Goal: Information Seeking & Learning: Learn about a topic

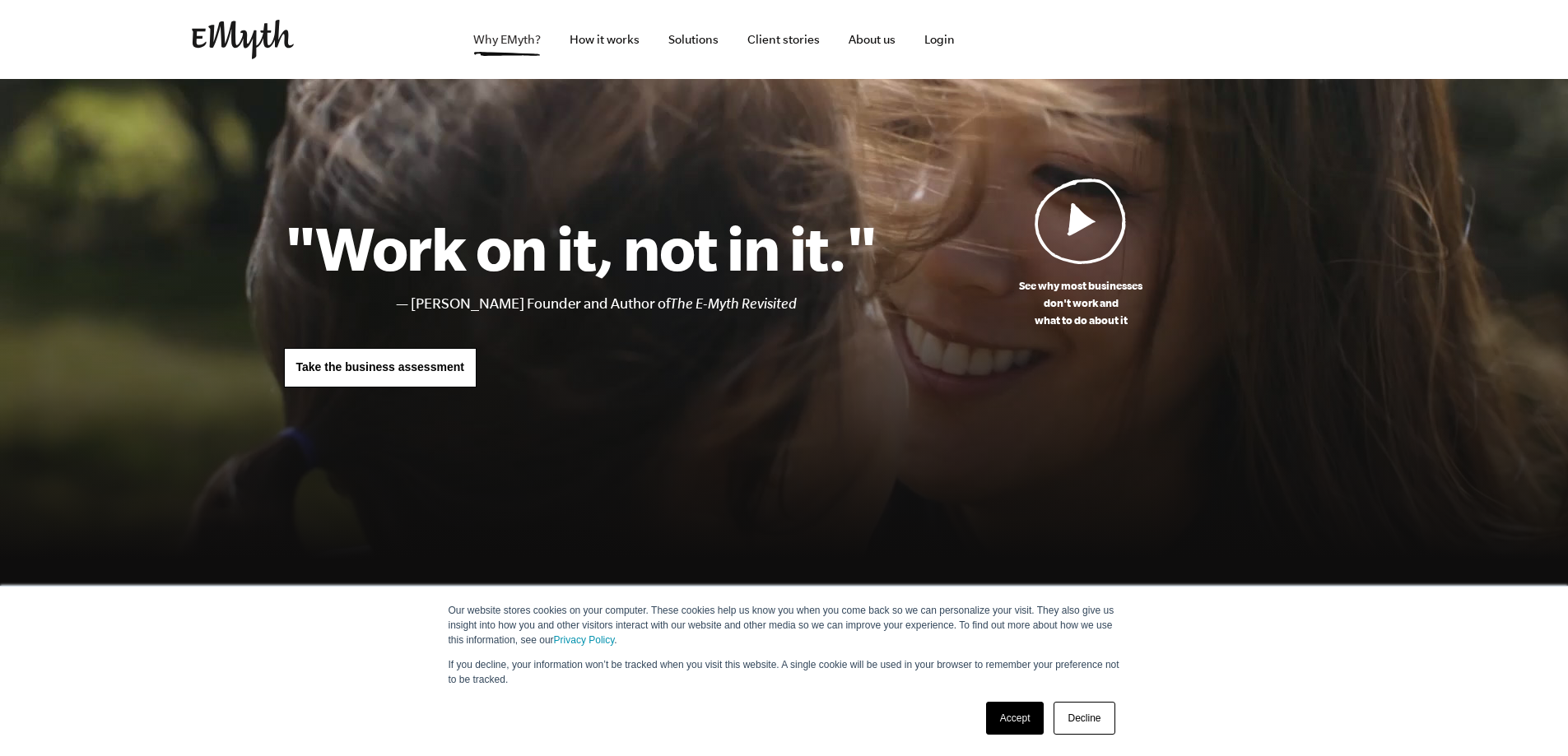
click at [531, 43] on link "Why EMyth?" at bounding box center [507, 39] width 94 height 79
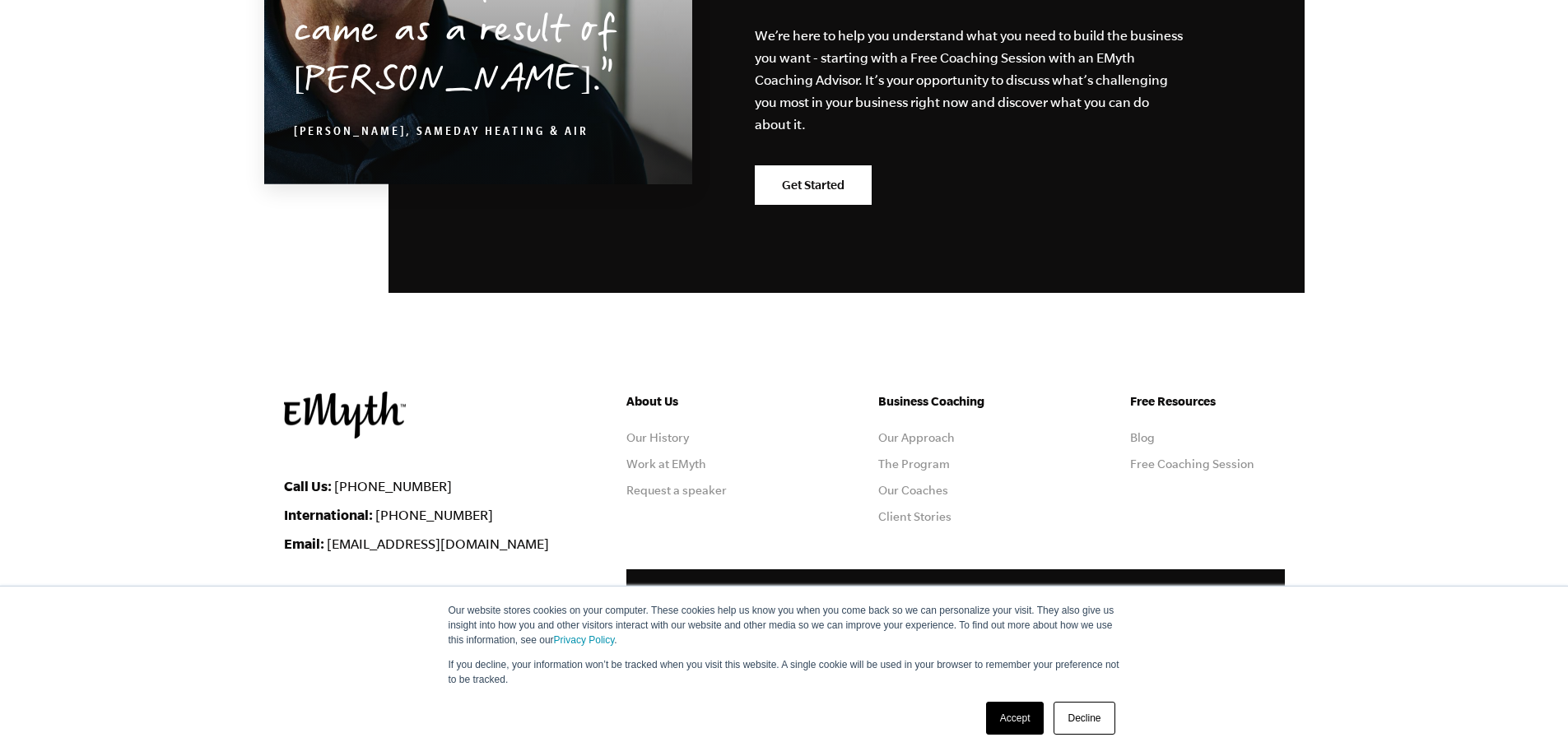
scroll to position [5165, 0]
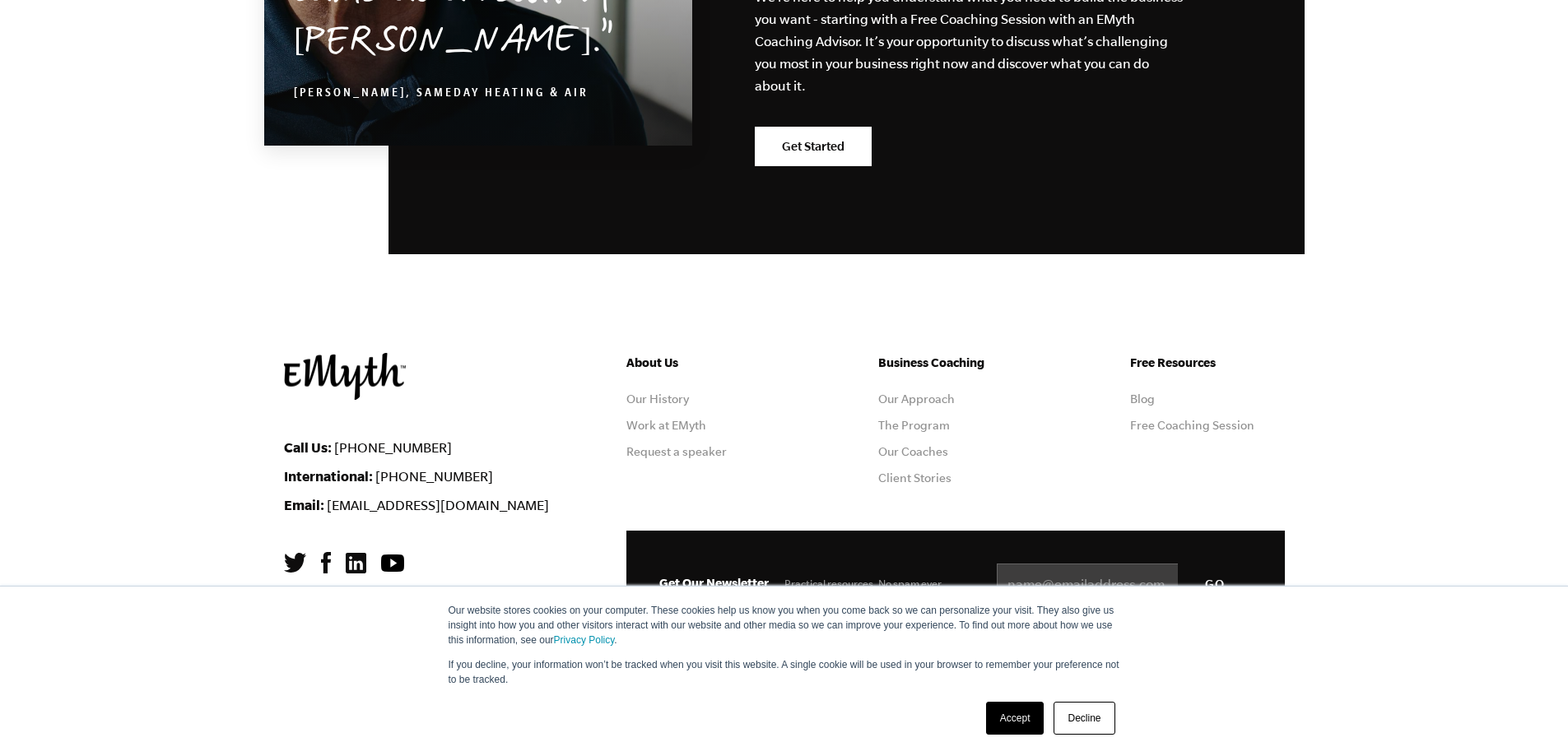
click at [1072, 718] on link "Decline" at bounding box center [1084, 719] width 61 height 33
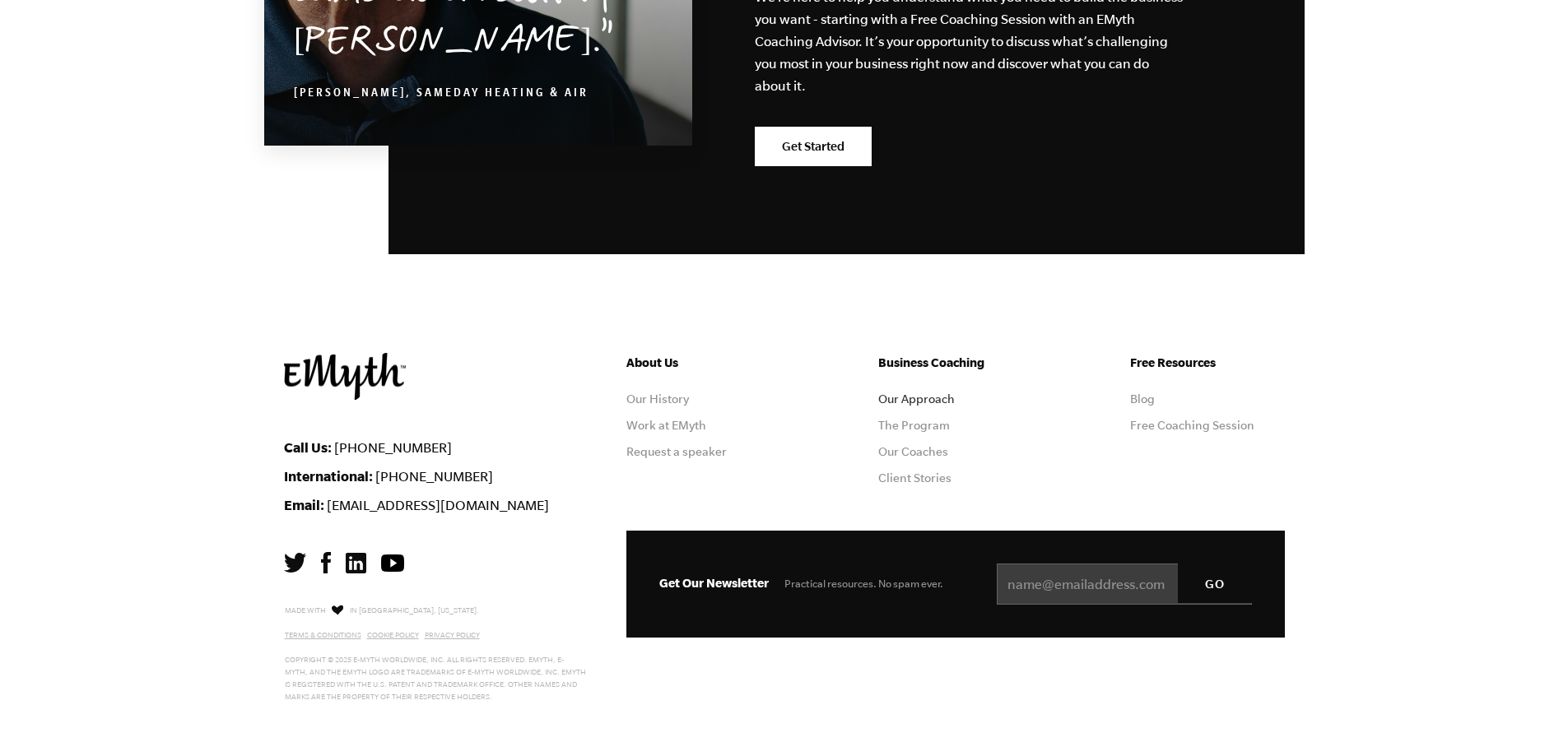
click at [931, 404] on link "Our Approach" at bounding box center [917, 399] width 77 height 13
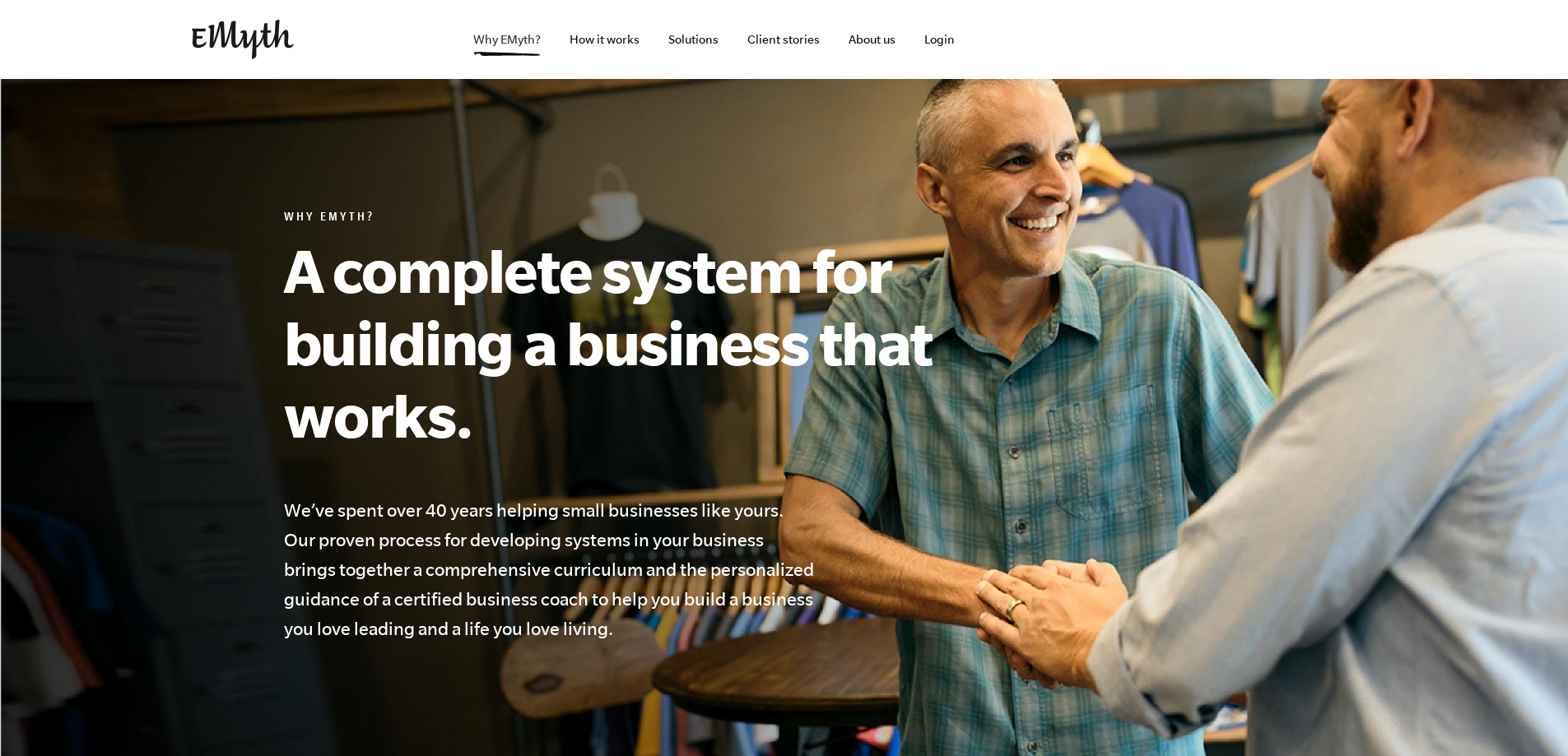
click at [504, 37] on link "Why EMyth?" at bounding box center [507, 39] width 94 height 79
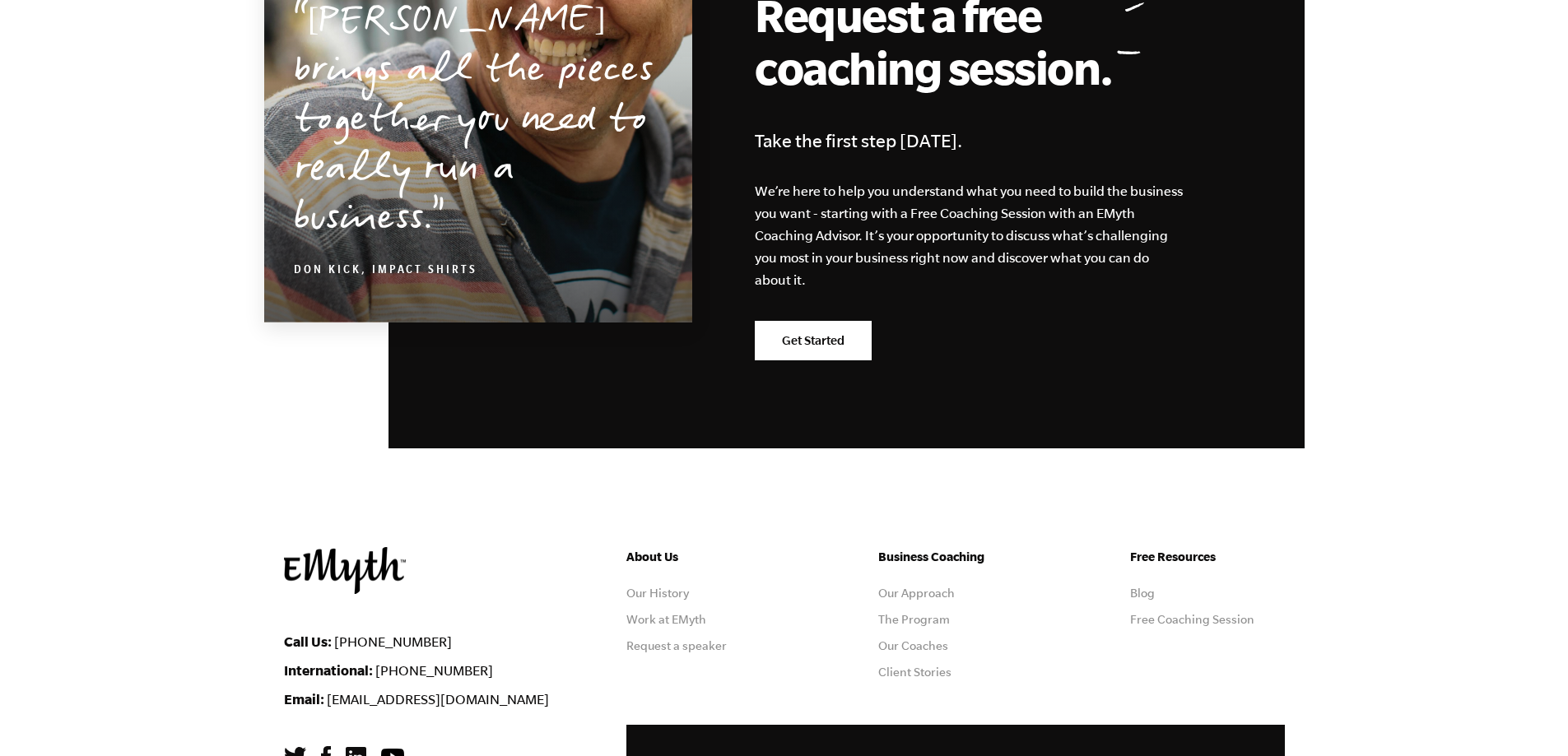
scroll to position [5165, 0]
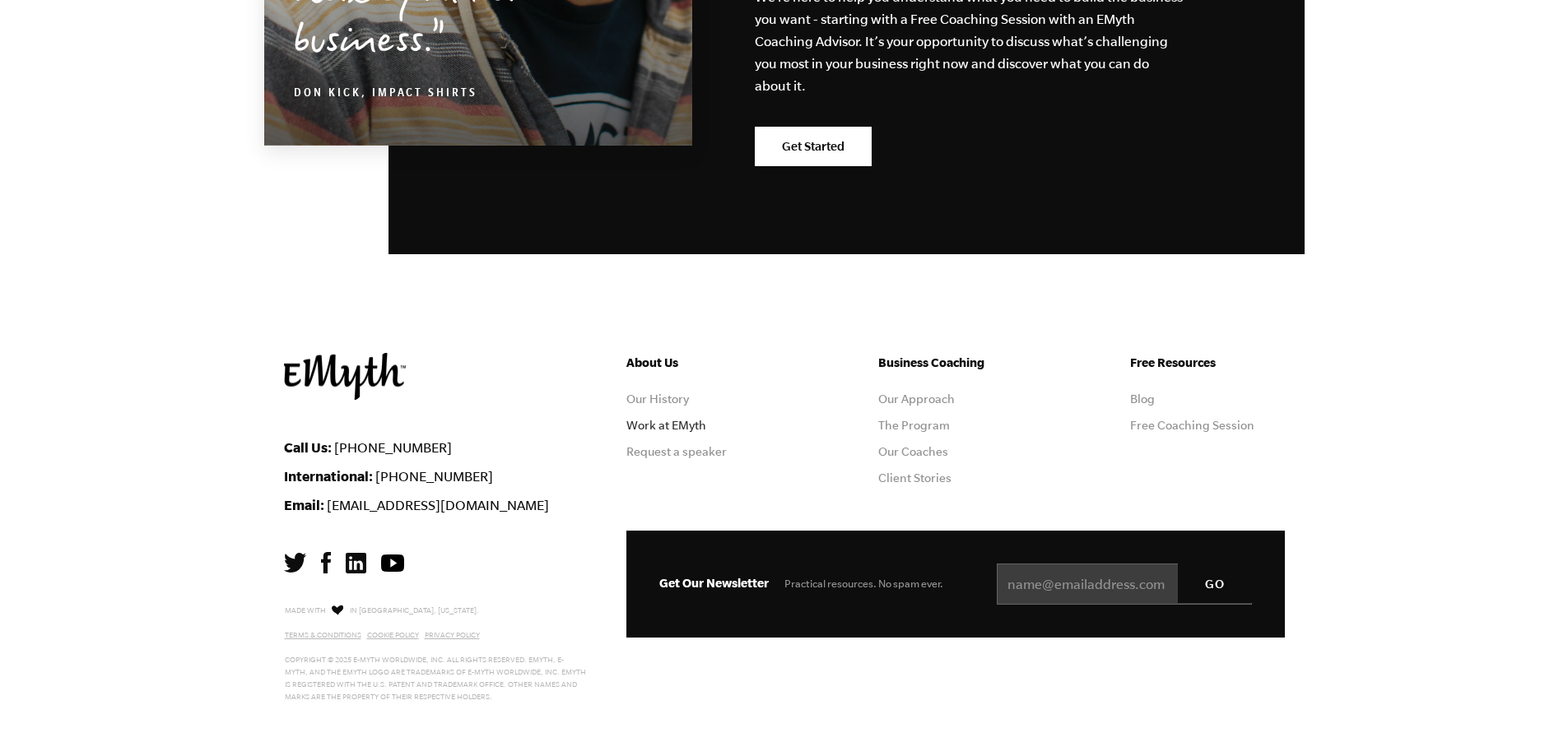
click at [654, 421] on link "Work at EMyth" at bounding box center [666, 424] width 80 height 13
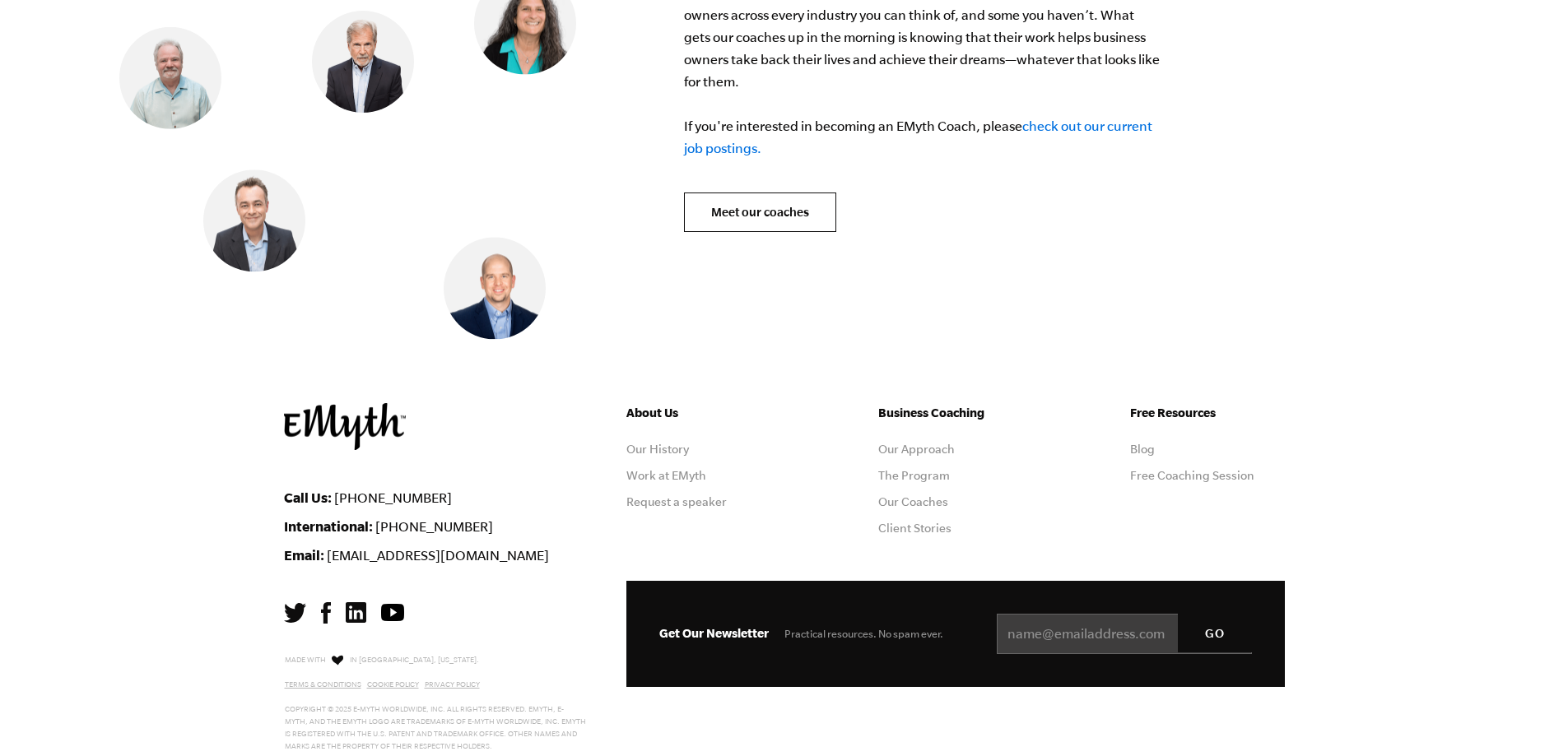
scroll to position [6811, 0]
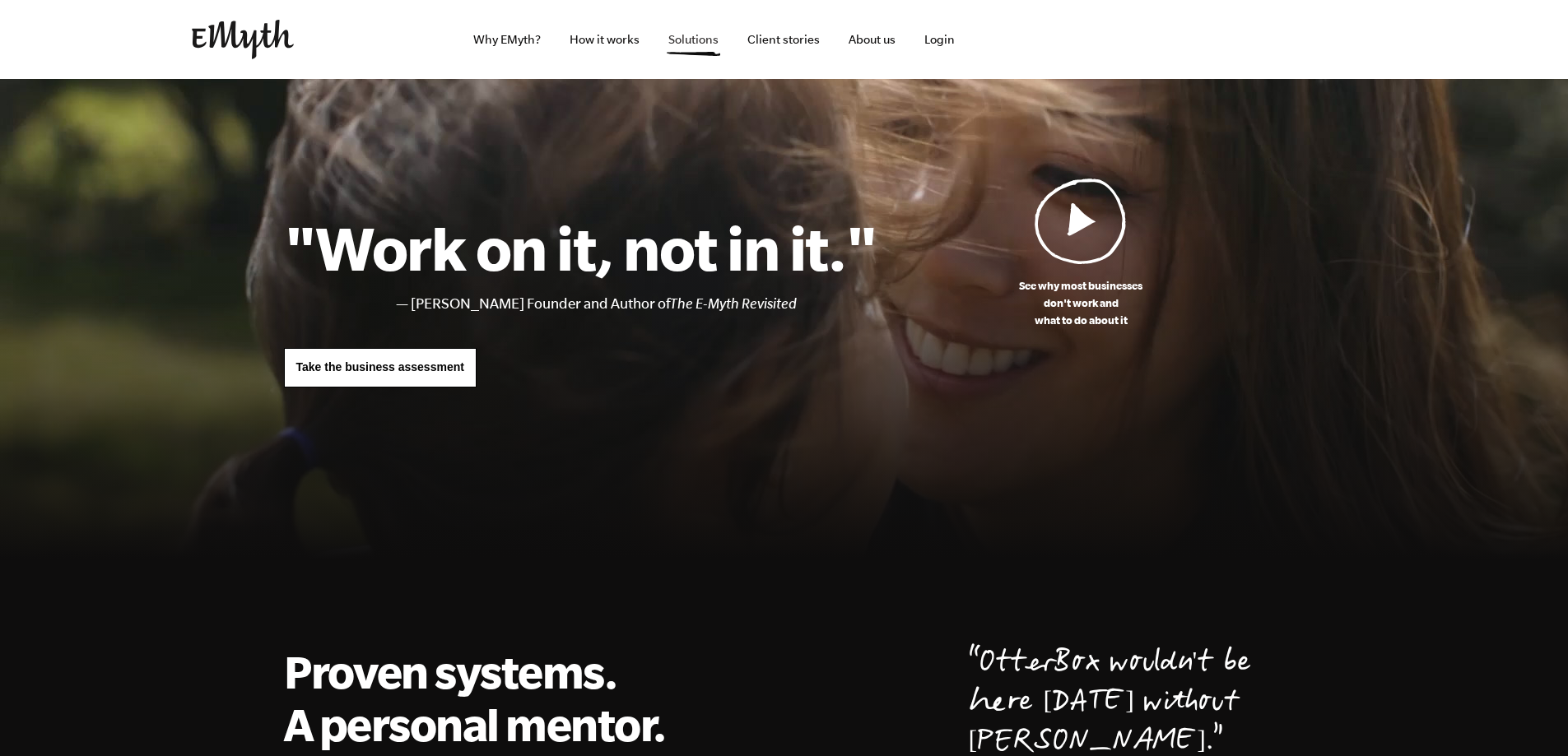
click at [700, 40] on link "Solutions" at bounding box center [694, 39] width 77 height 79
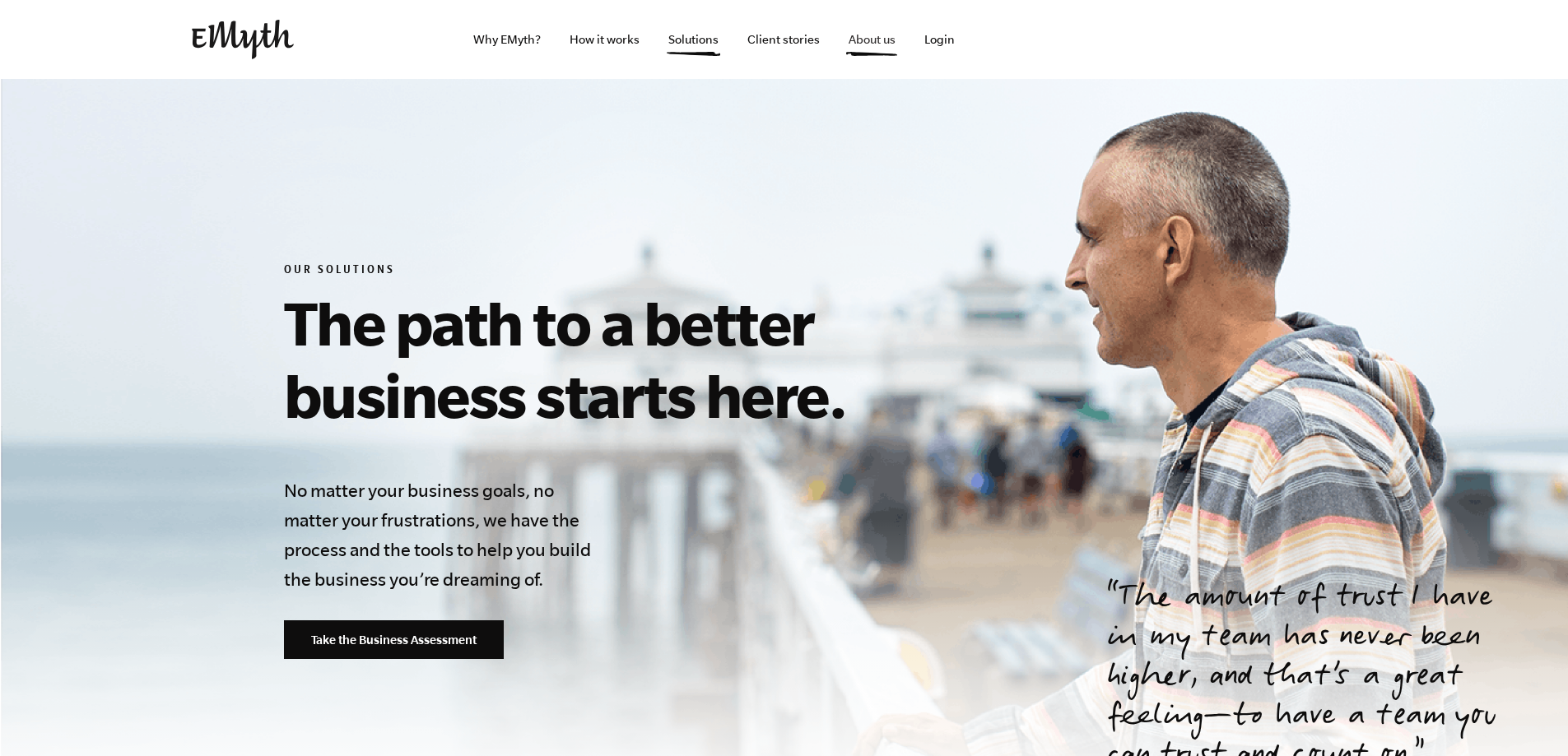
click at [879, 45] on link "About us" at bounding box center [871, 39] width 74 height 79
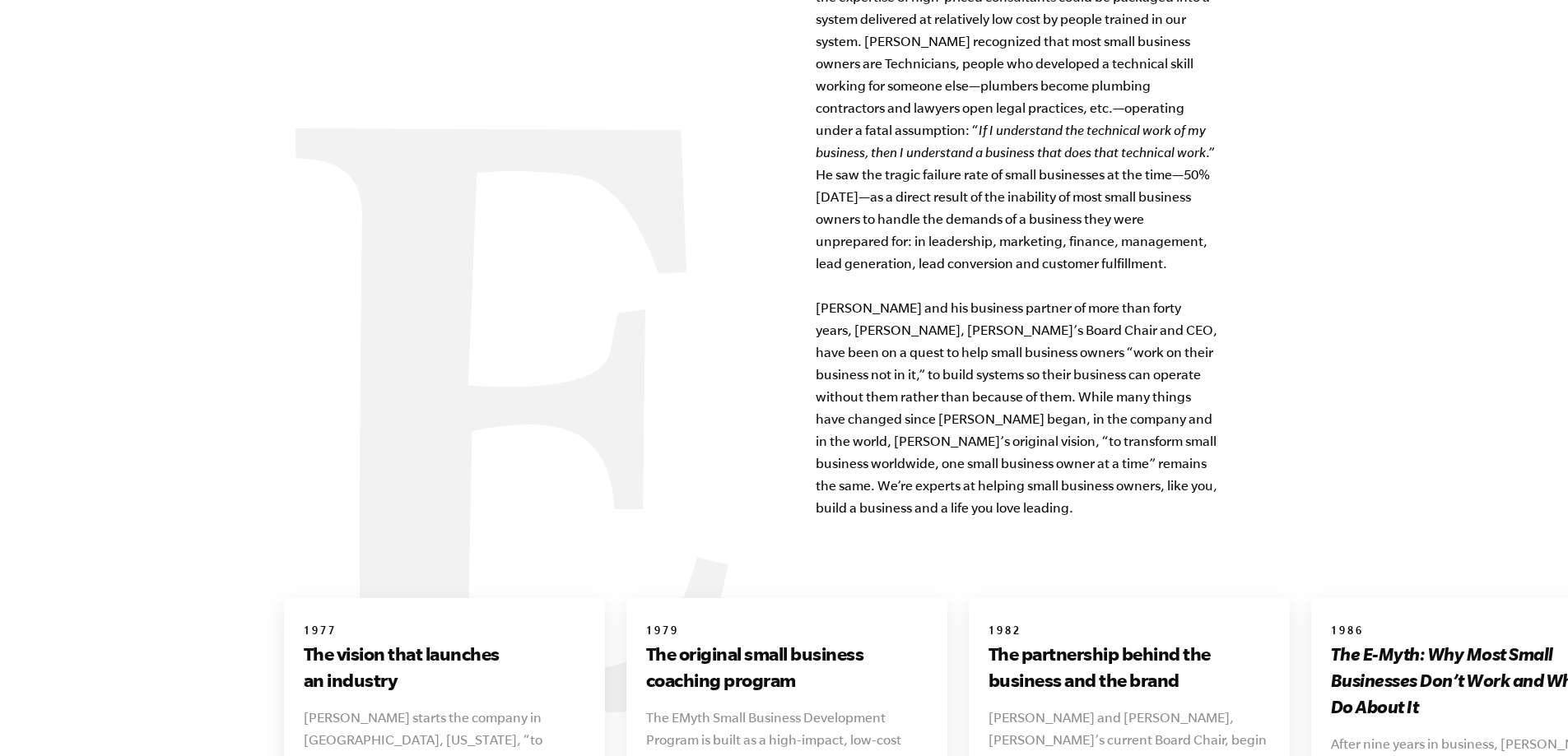
scroll to position [1889, 0]
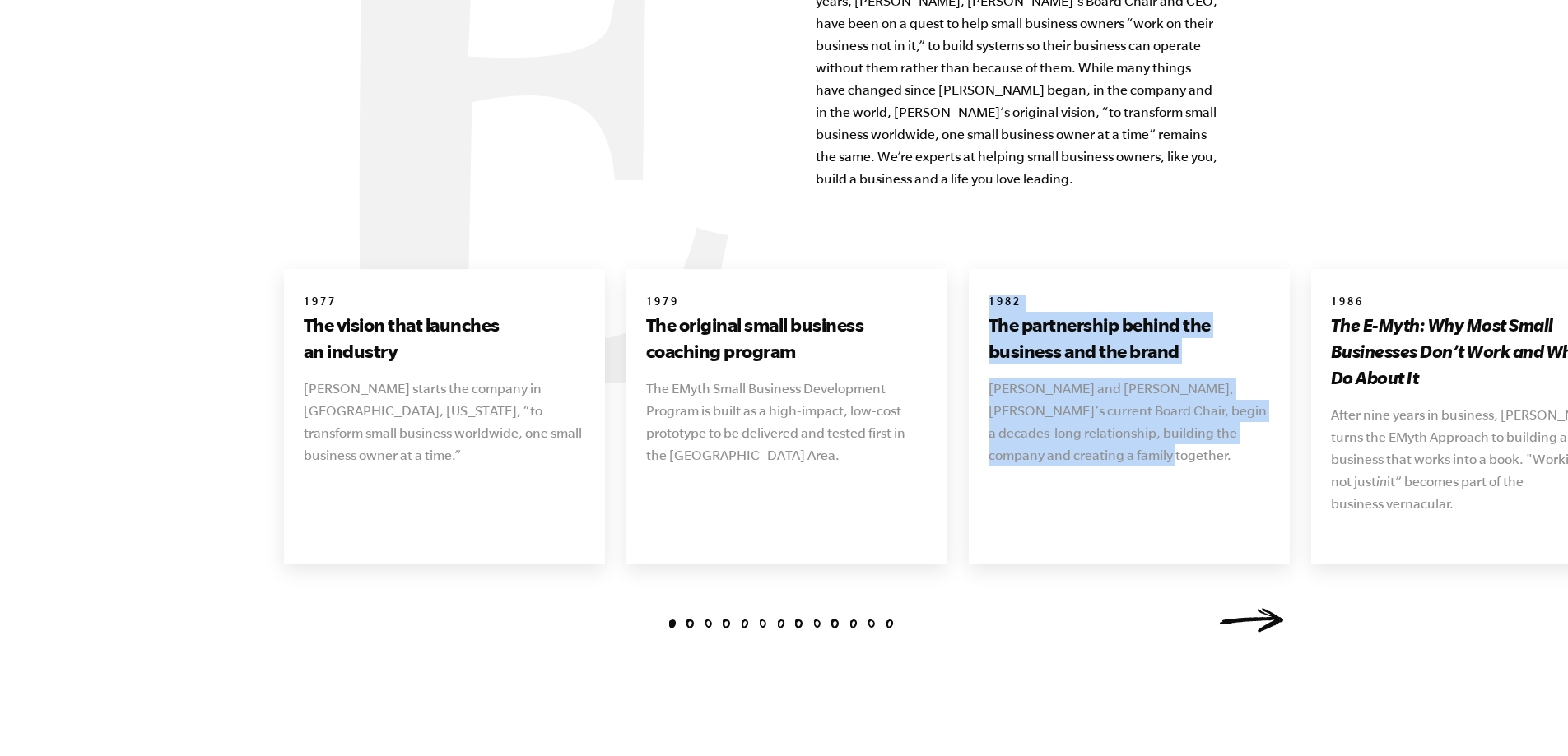
drag, startPoint x: 1230, startPoint y: 488, endPoint x: 999, endPoint y: 505, distance: 231.6
click at [1131, 514] on div "1982 The partnership behind the business and the brand [PERSON_NAME] and [PERSO…" at bounding box center [1129, 416] width 321 height 295
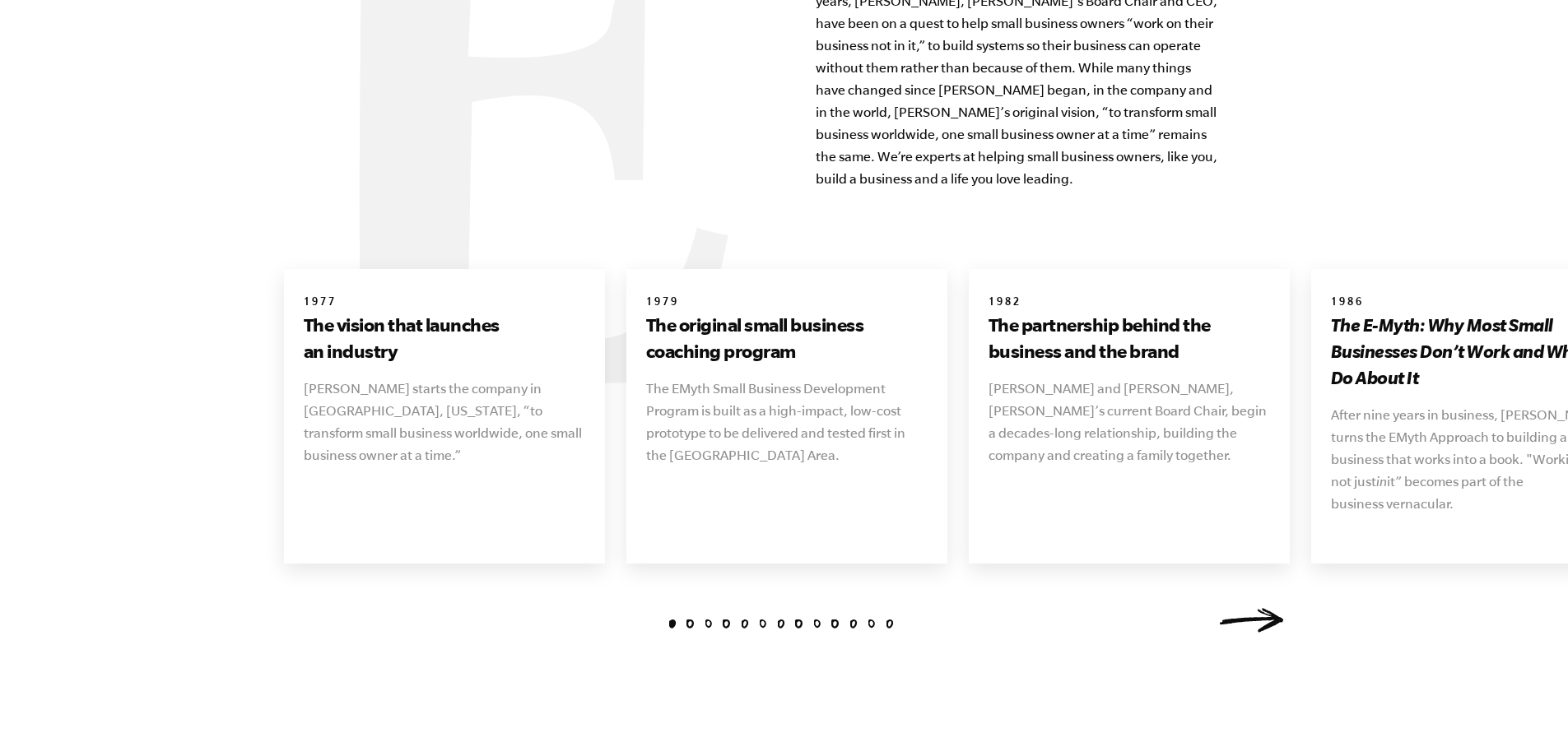
click at [1271, 608] on link "Next" at bounding box center [1252, 620] width 66 height 25
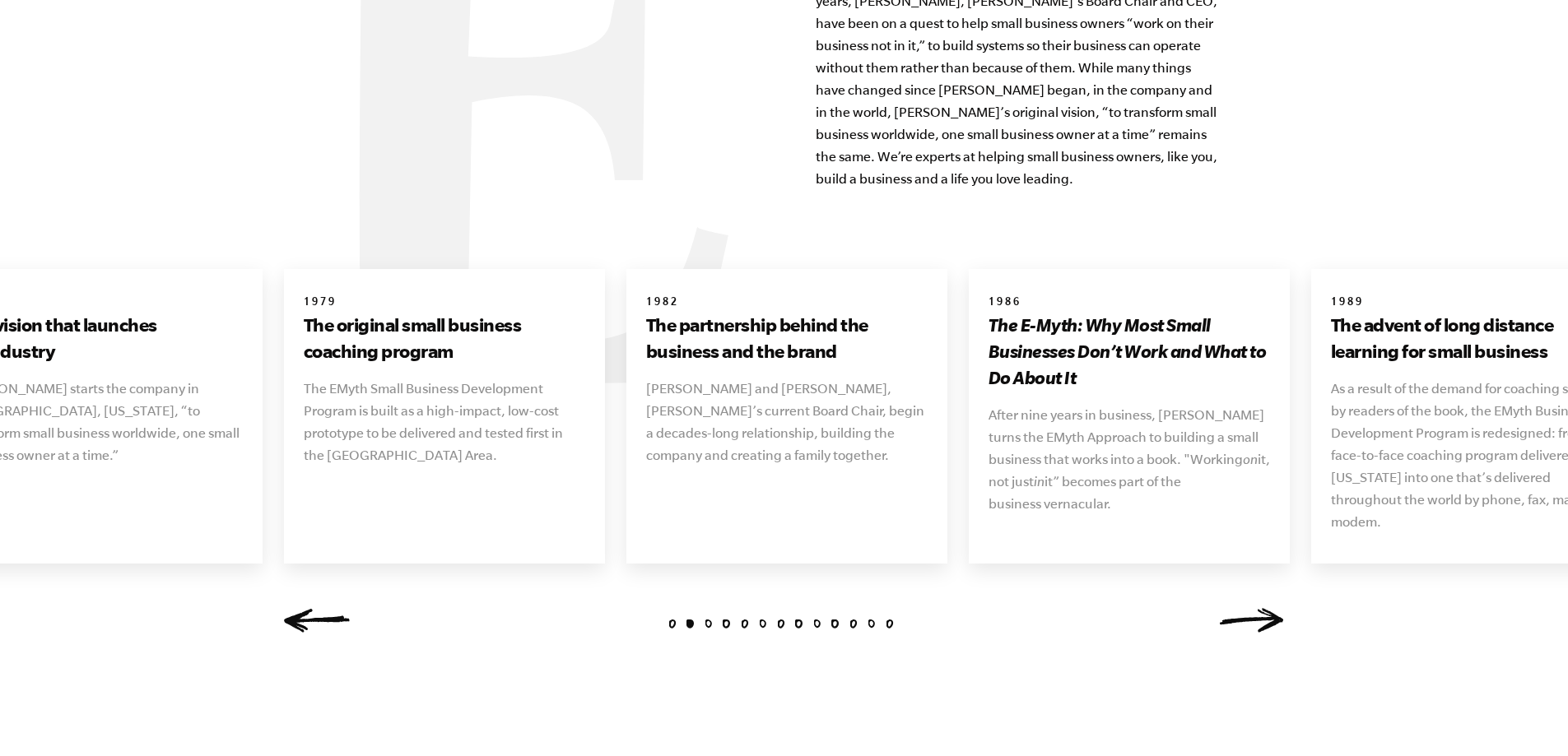
click at [1246, 608] on link "Next" at bounding box center [1252, 620] width 66 height 25
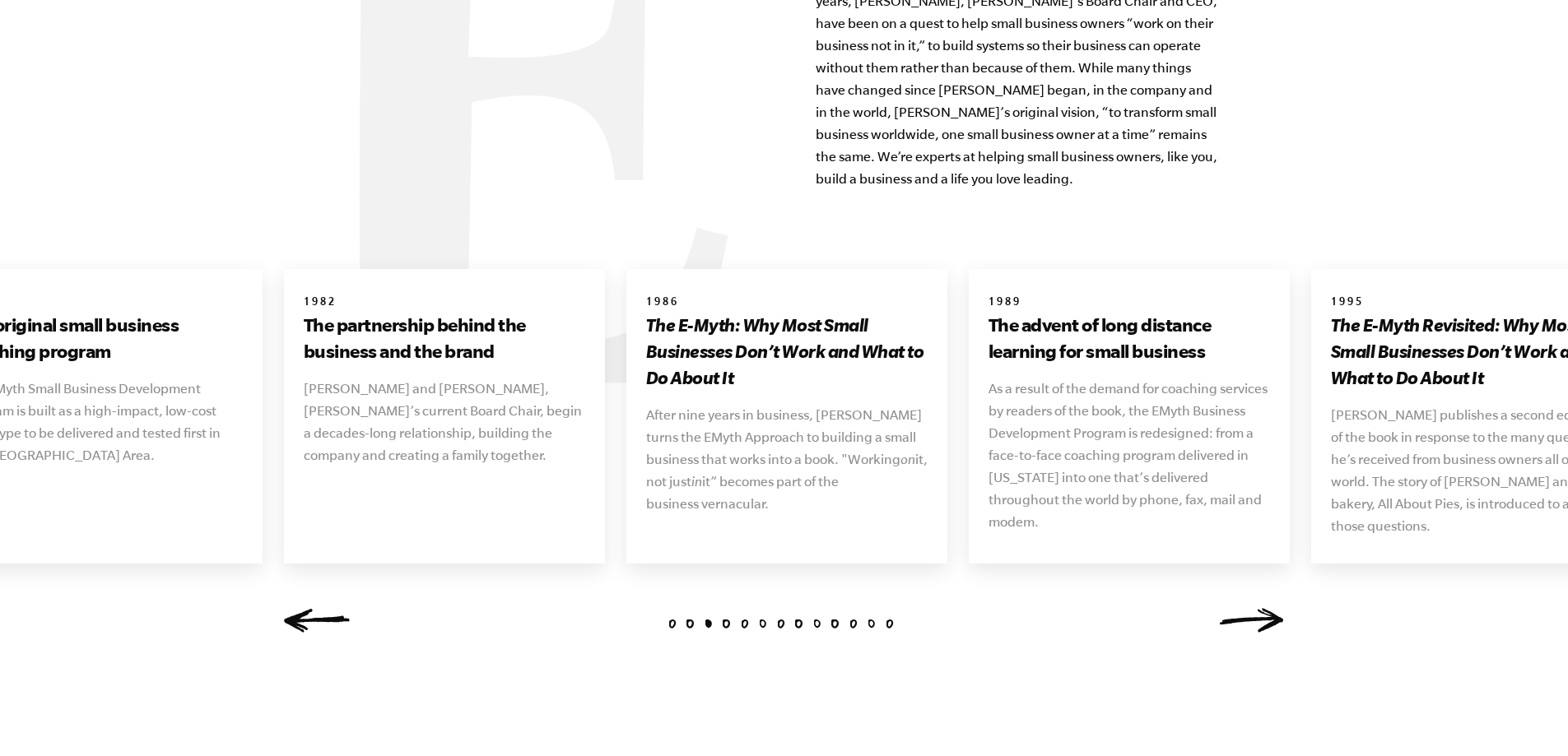
click at [1261, 608] on link "Next" at bounding box center [1252, 620] width 66 height 25
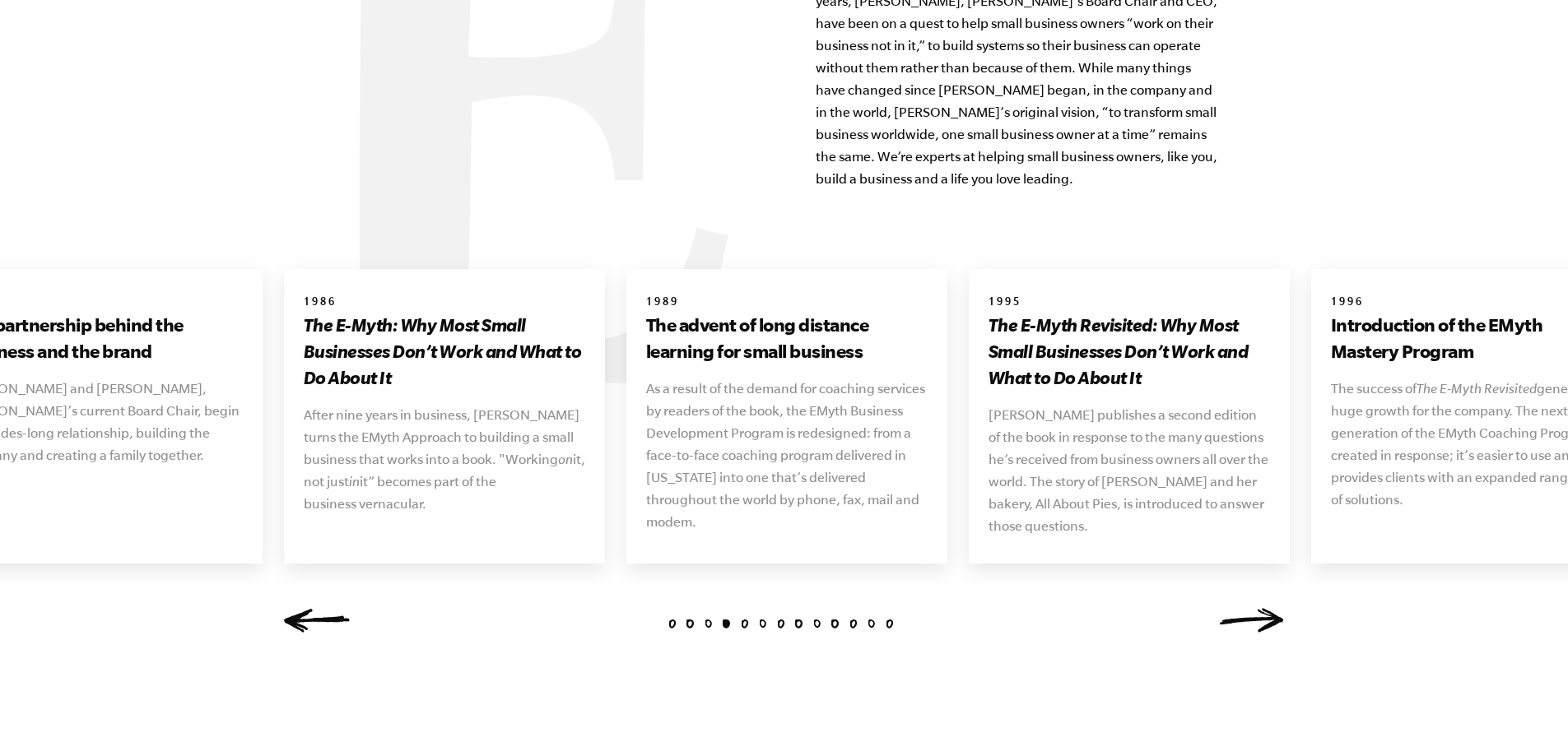
click at [1261, 608] on link "Next" at bounding box center [1252, 620] width 66 height 25
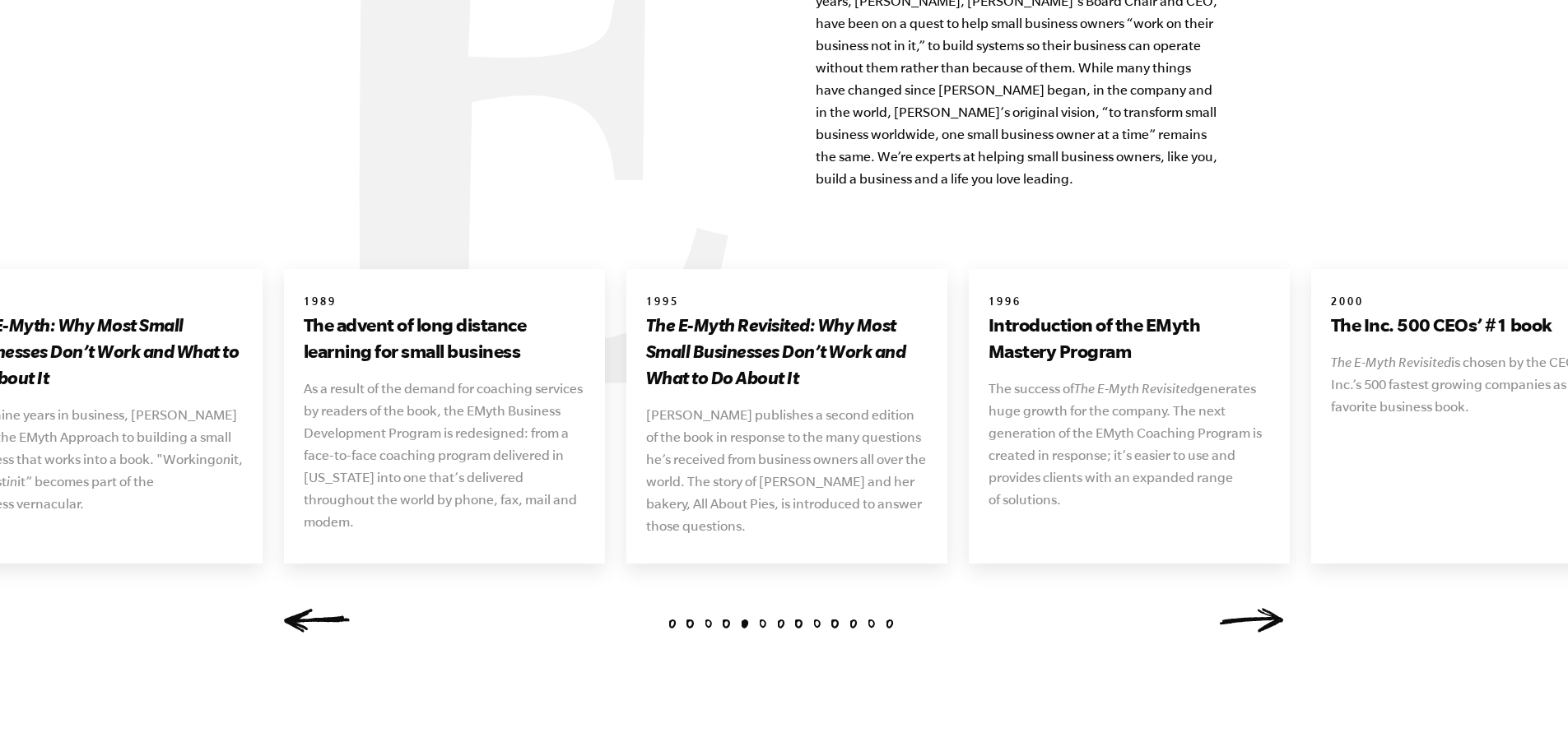
click at [1261, 608] on link "Next" at bounding box center [1252, 620] width 66 height 25
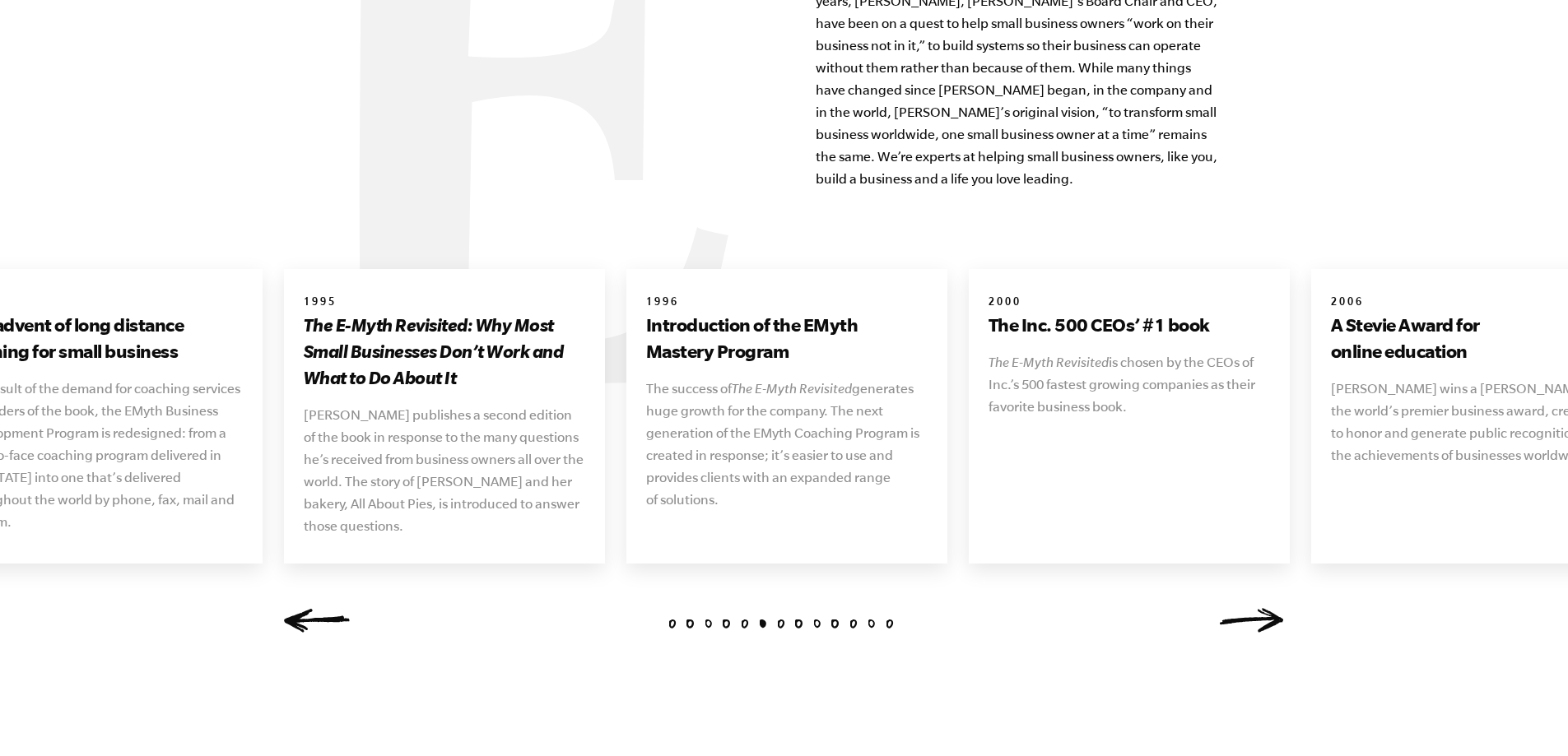
click at [1261, 608] on link "Next" at bounding box center [1252, 620] width 66 height 25
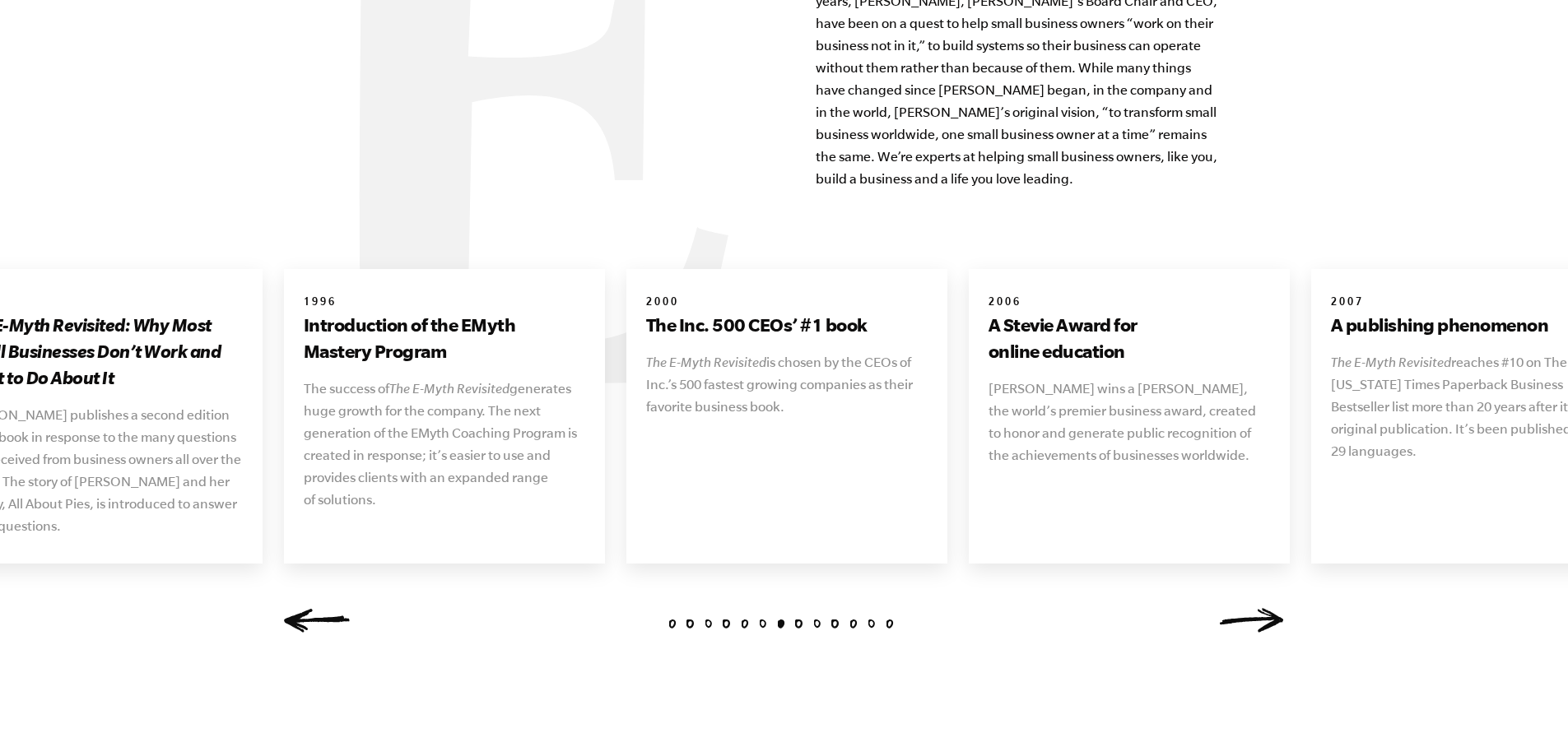
click at [1261, 608] on link "Next" at bounding box center [1252, 620] width 66 height 25
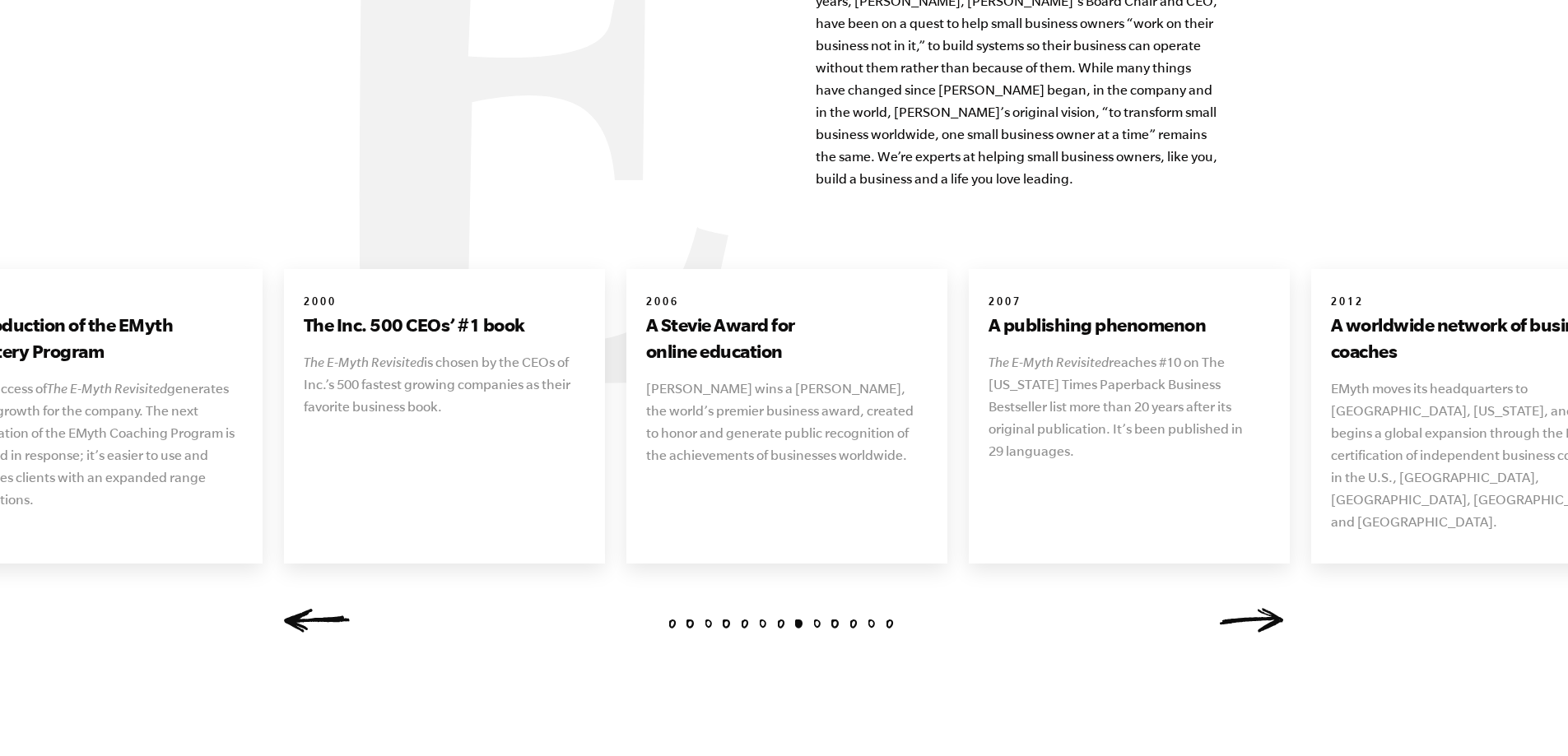
click at [1261, 608] on link "Next" at bounding box center [1252, 620] width 66 height 25
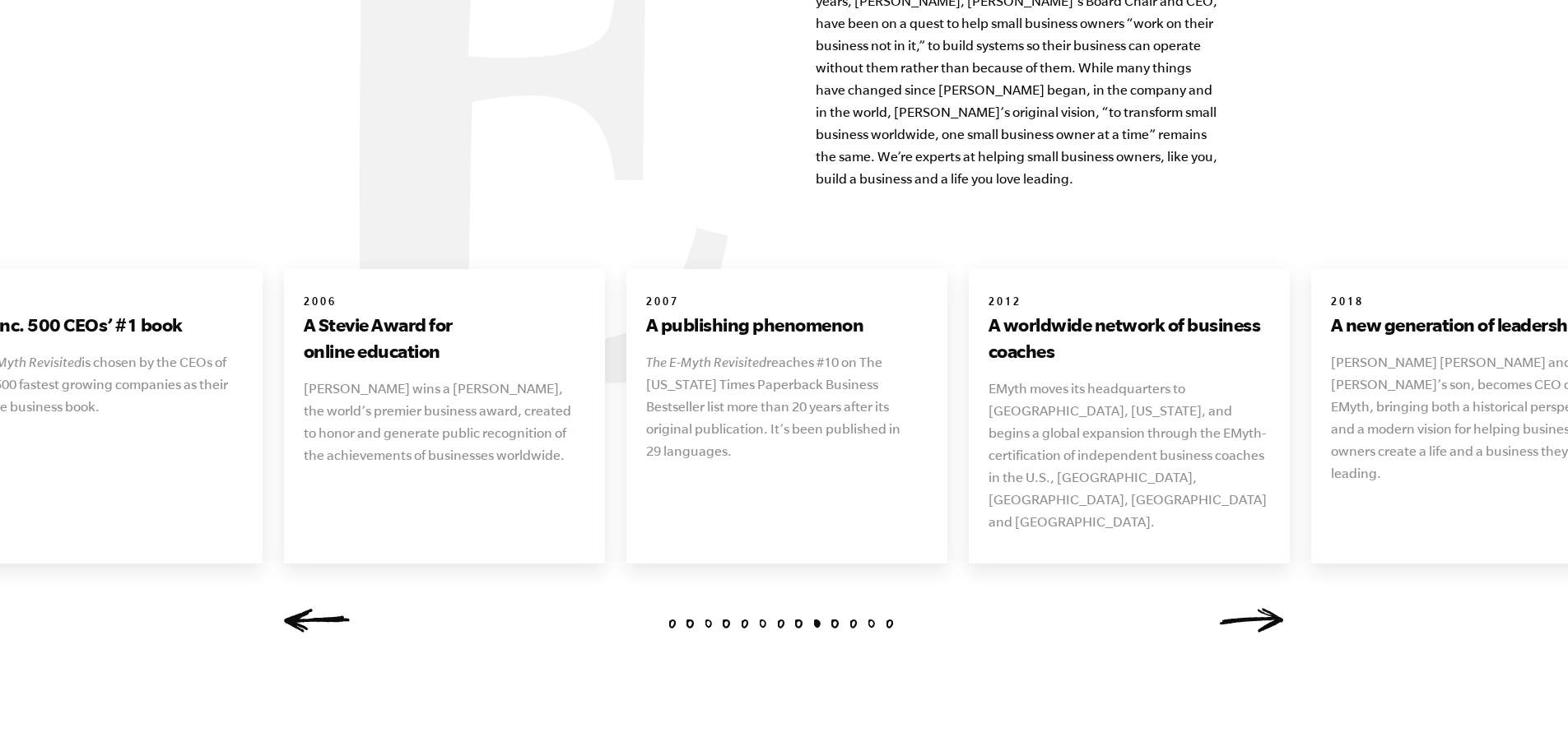
click at [1261, 608] on link "Next" at bounding box center [1252, 620] width 66 height 25
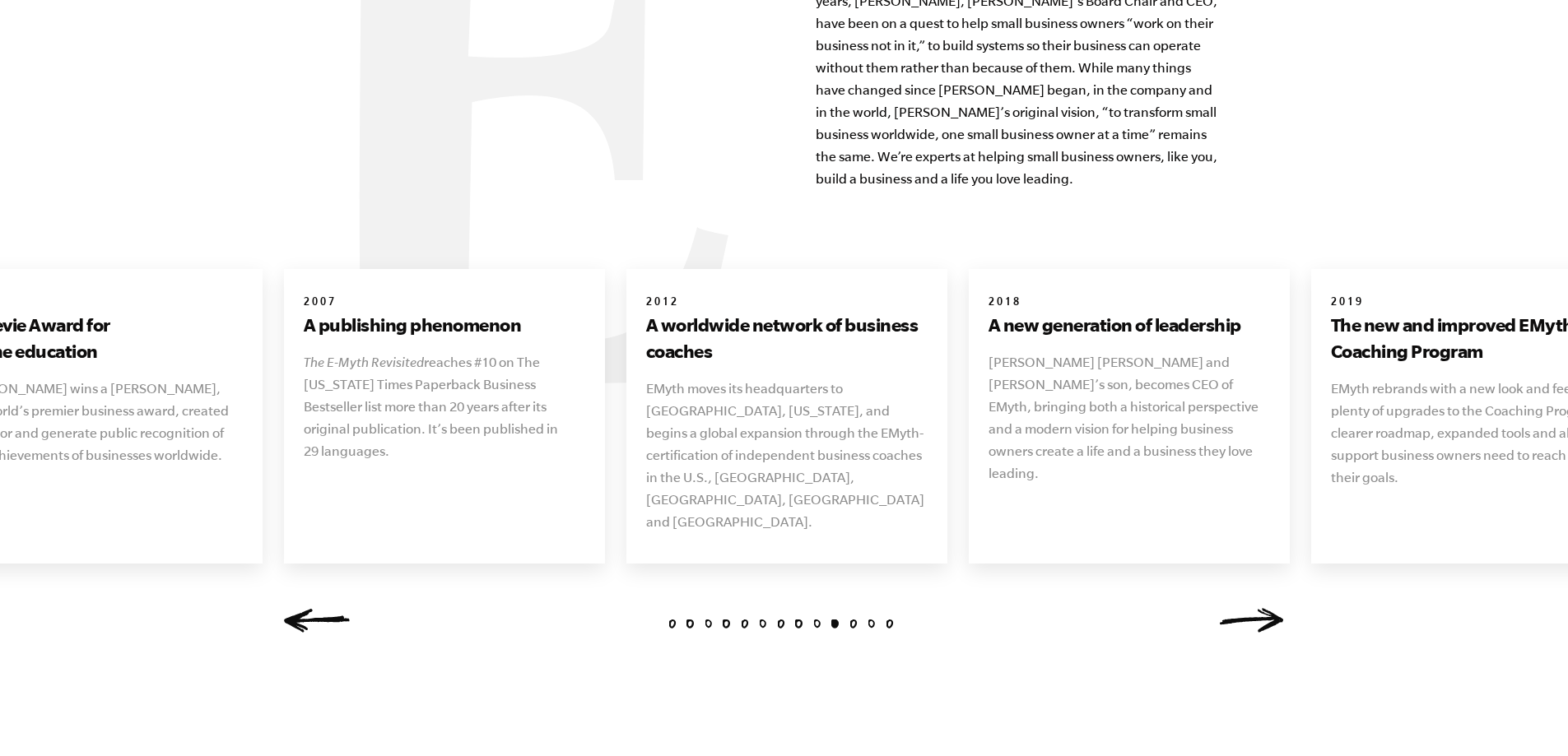
click at [1261, 608] on link "Next" at bounding box center [1252, 620] width 66 height 25
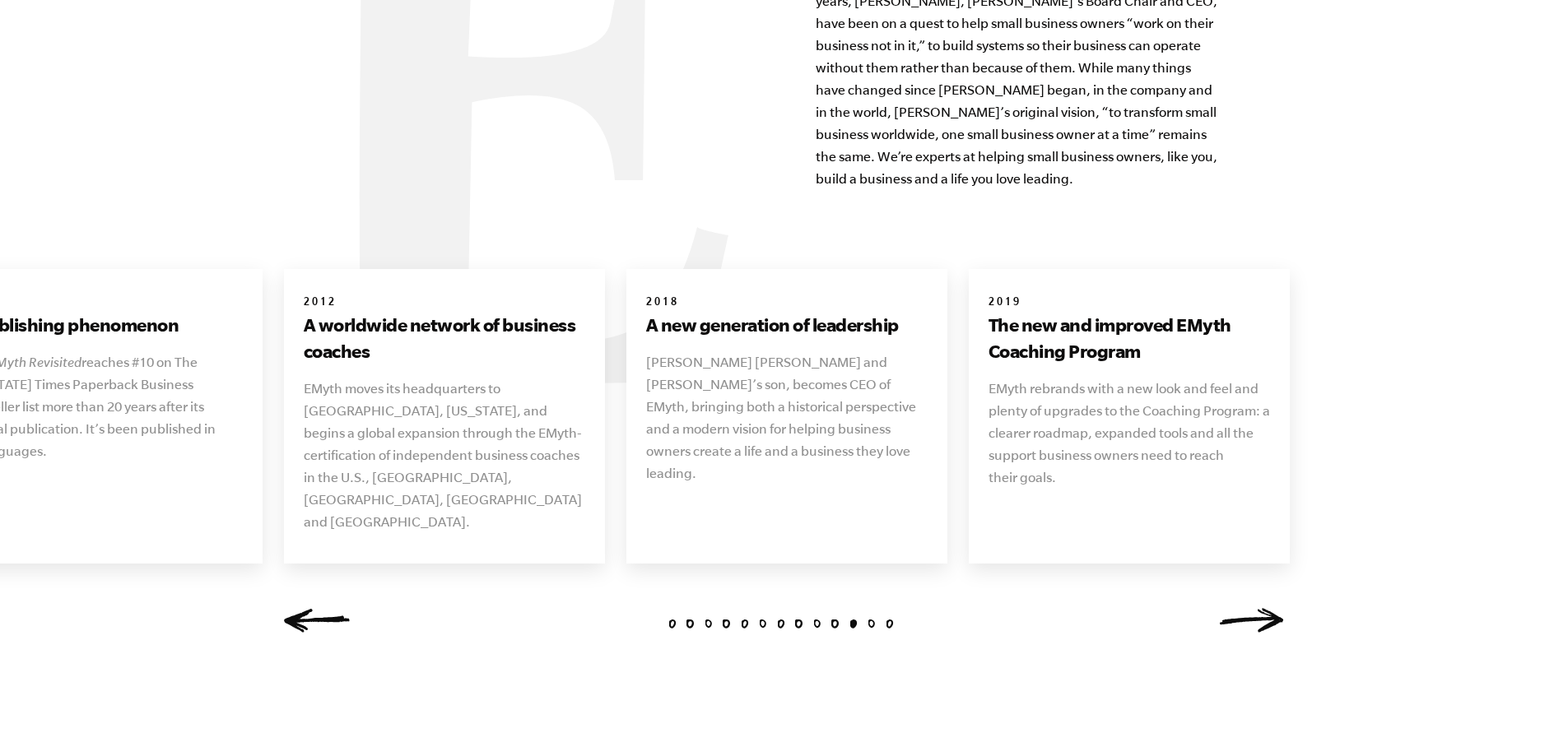
click at [1261, 608] on link "Next" at bounding box center [1252, 620] width 66 height 25
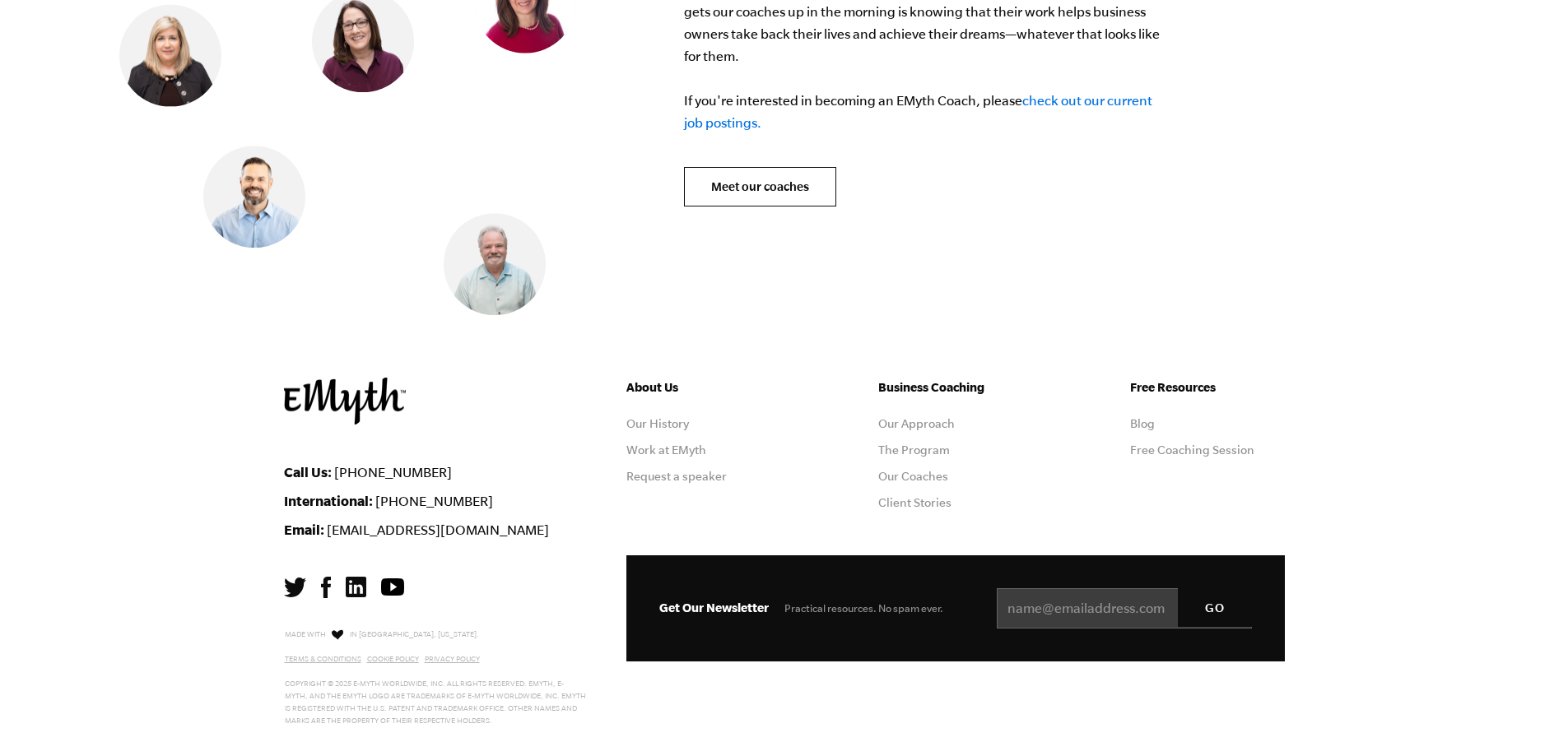
scroll to position [6811, 0]
